Goal: Task Accomplishment & Management: Use online tool/utility

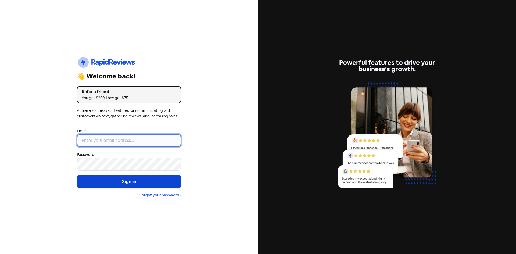
type input "[EMAIL_ADDRESS][DOMAIN_NAME]"
click at [123, 185] on button "Sign in" at bounding box center [129, 181] width 104 height 13
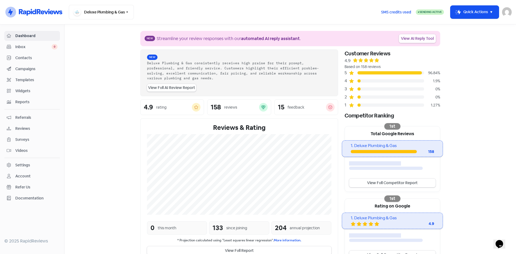
click at [412, 40] on link "View AI Reply Tool" at bounding box center [417, 38] width 37 height 9
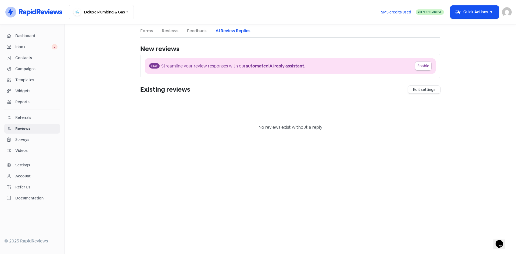
click at [142, 29] on link "Forms" at bounding box center [146, 31] width 13 height 6
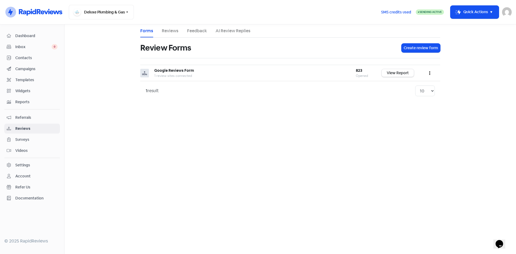
click at [28, 32] on link "Dashboard" at bounding box center [32, 36] width 56 height 10
